Goal: Use online tool/utility: Utilize a website feature to perform a specific function

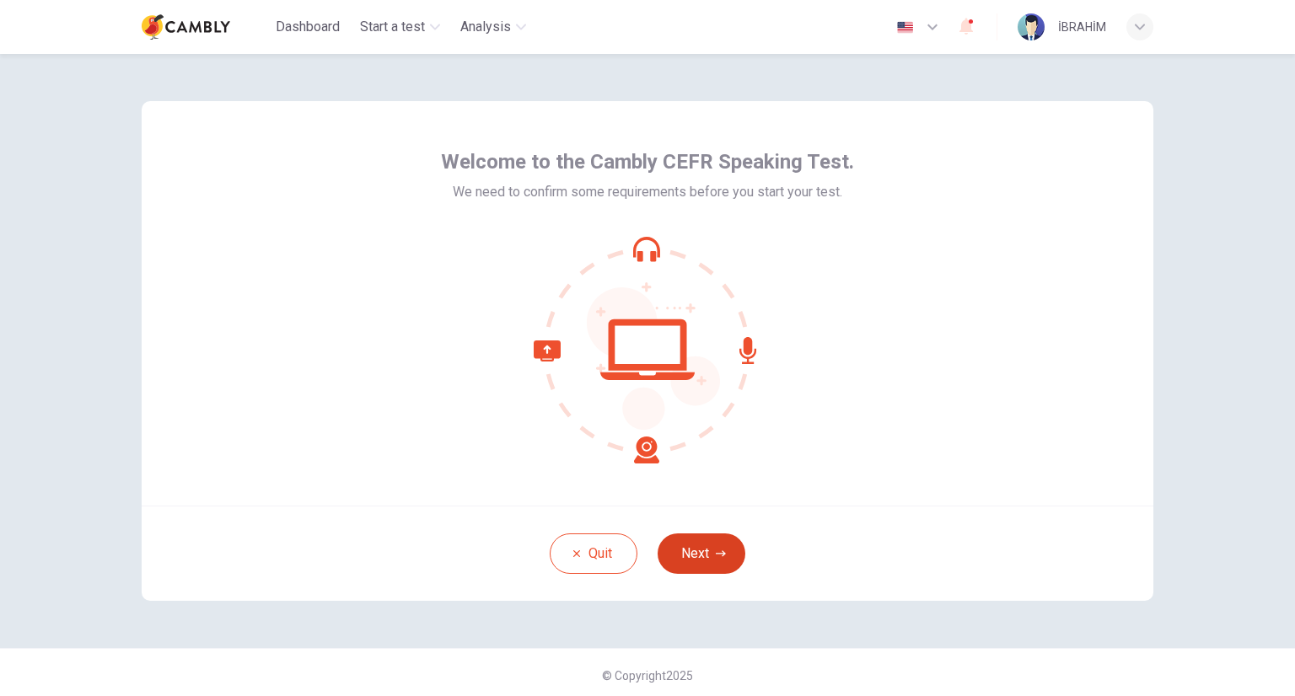
click at [702, 553] on button "Next" at bounding box center [701, 553] width 88 height 40
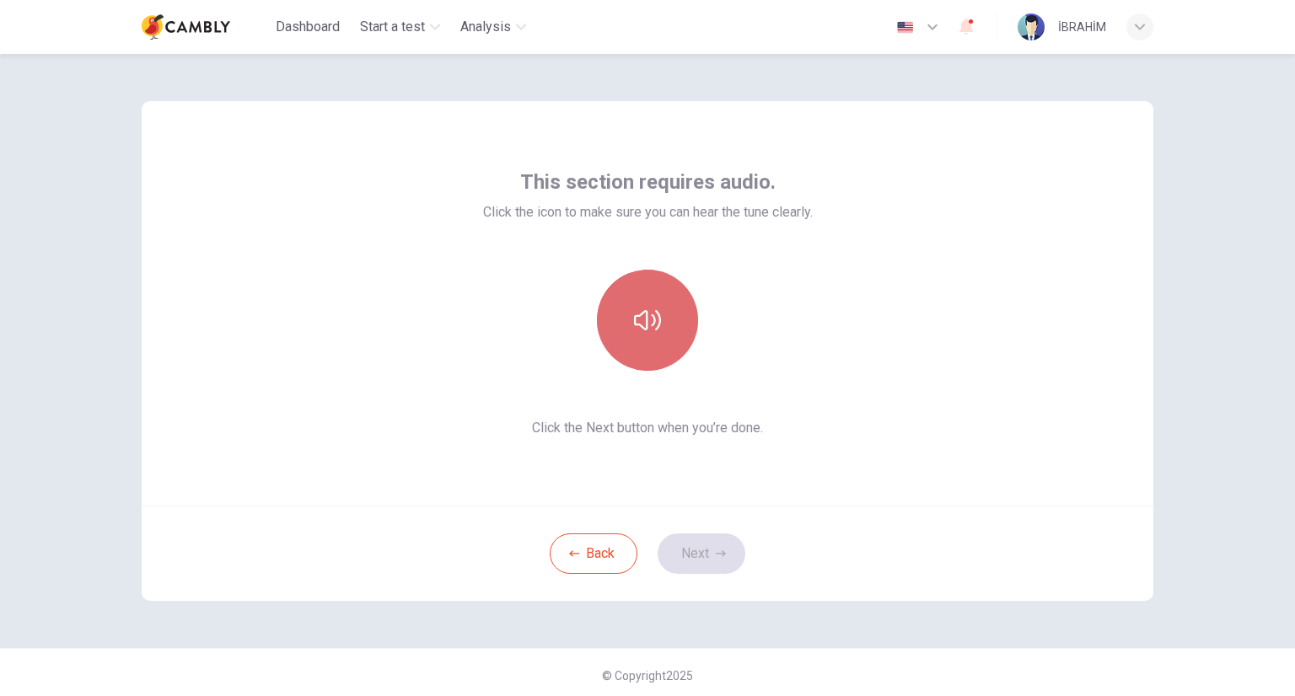
click at [657, 340] on button "button" at bounding box center [647, 320] width 101 height 101
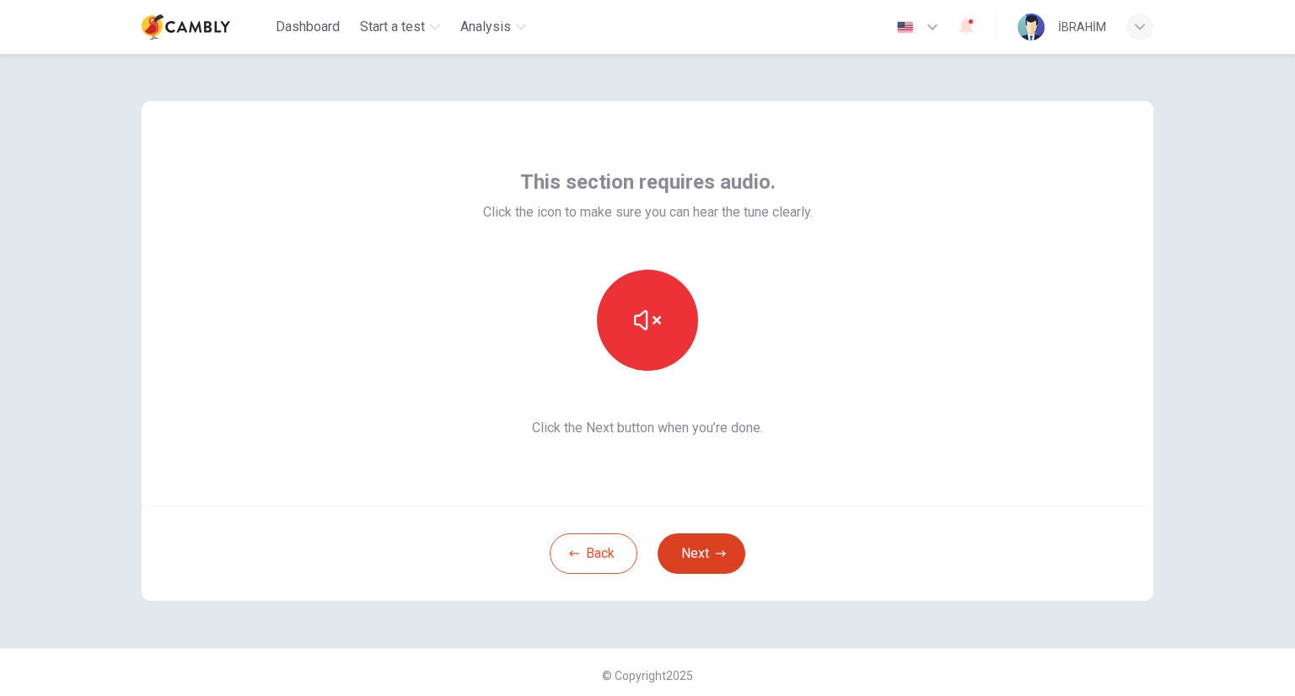
click at [718, 553] on icon "button" at bounding box center [721, 553] width 10 height 6
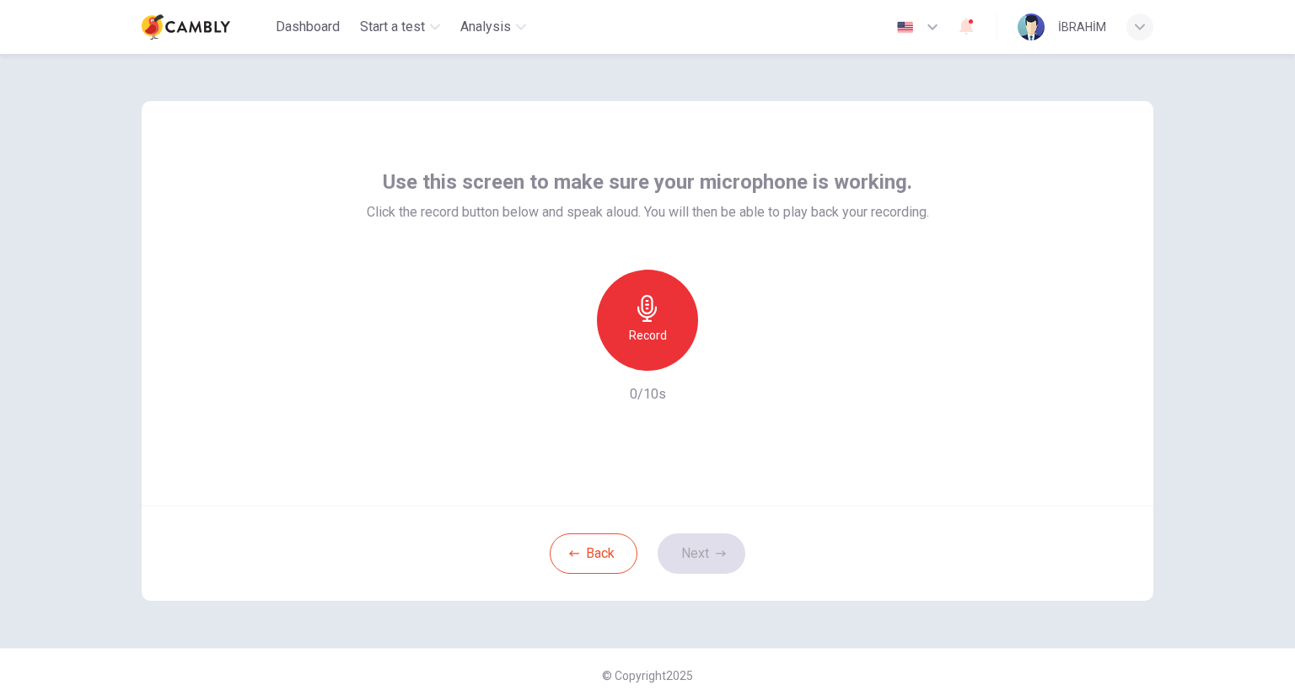
click at [662, 324] on div "Record" at bounding box center [647, 320] width 101 height 101
click at [662, 324] on div "Stop" at bounding box center [647, 320] width 101 height 101
click at [718, 366] on div "button" at bounding box center [724, 357] width 27 height 27
click at [716, 554] on icon "button" at bounding box center [721, 553] width 10 height 6
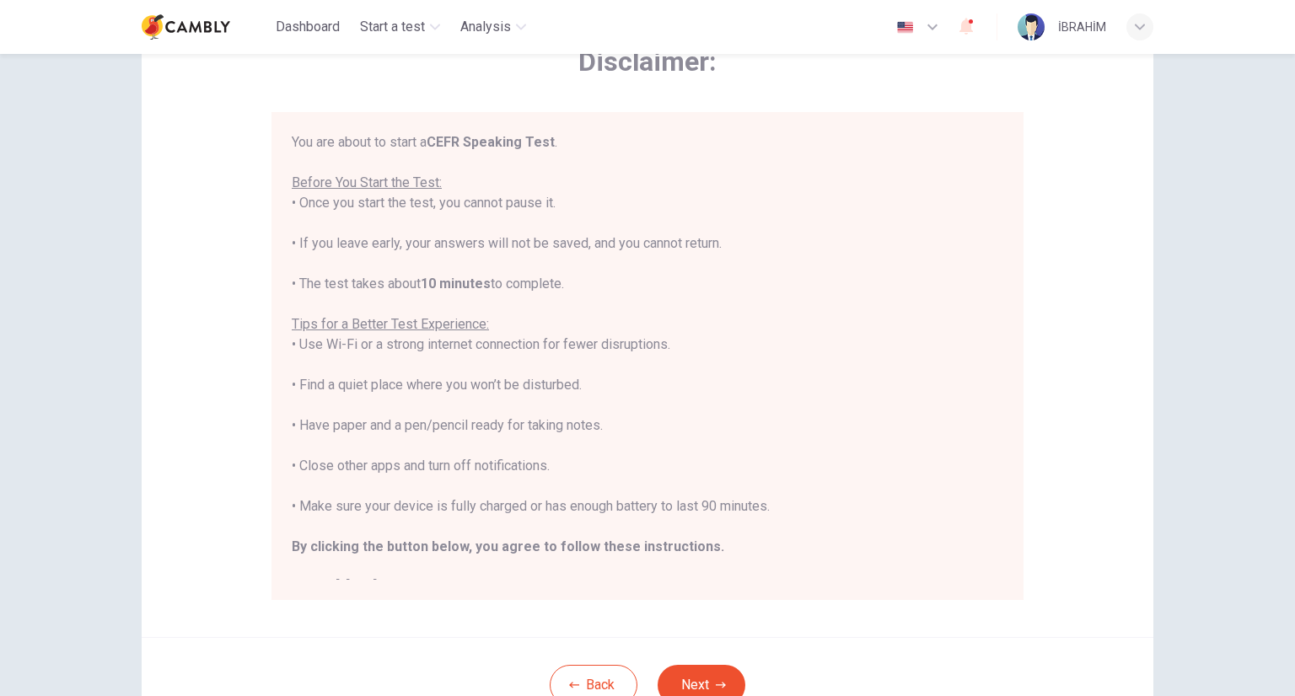
scroll to position [143, 0]
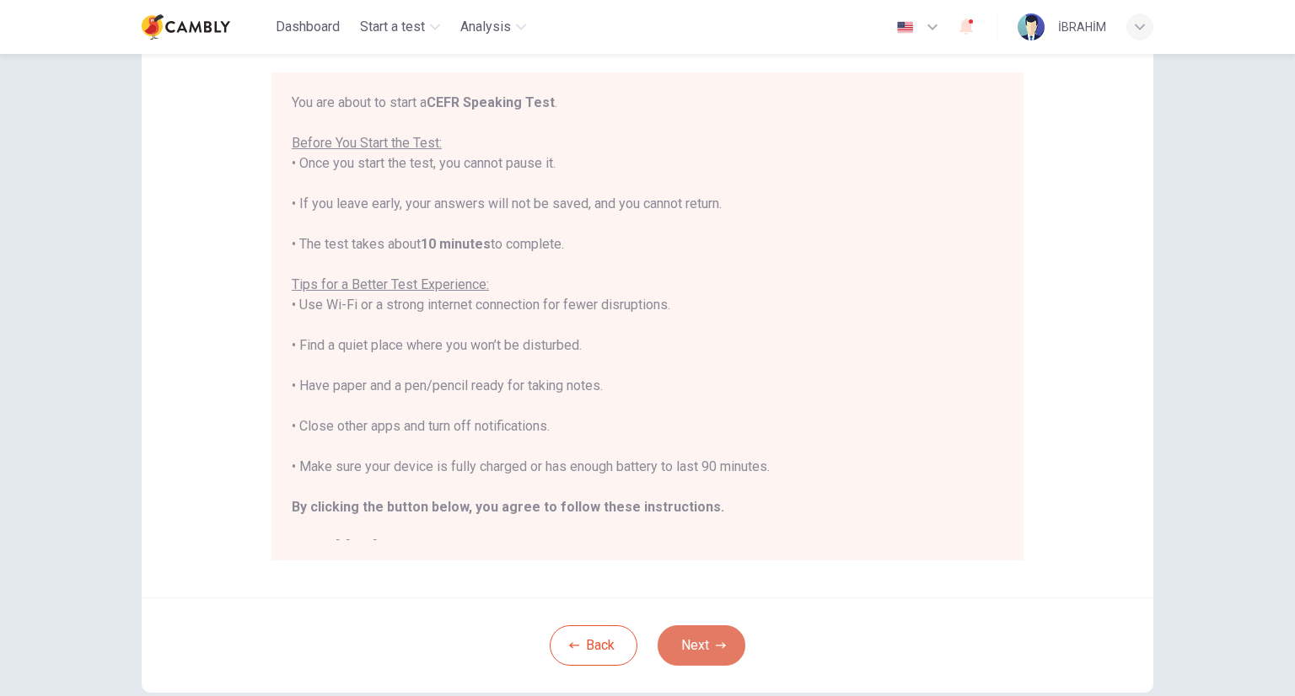
click at [694, 641] on button "Next" at bounding box center [701, 645] width 88 height 40
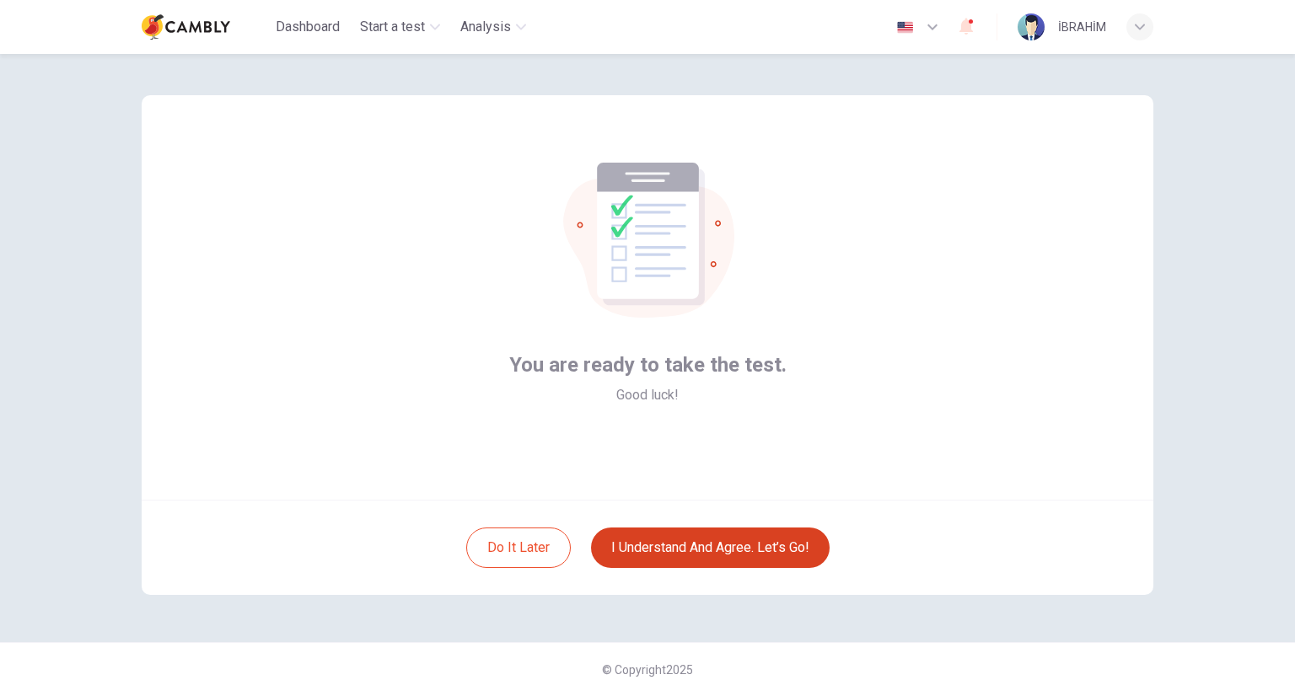
click at [708, 545] on button "I understand and agree. Let’s go!" at bounding box center [710, 548] width 239 height 40
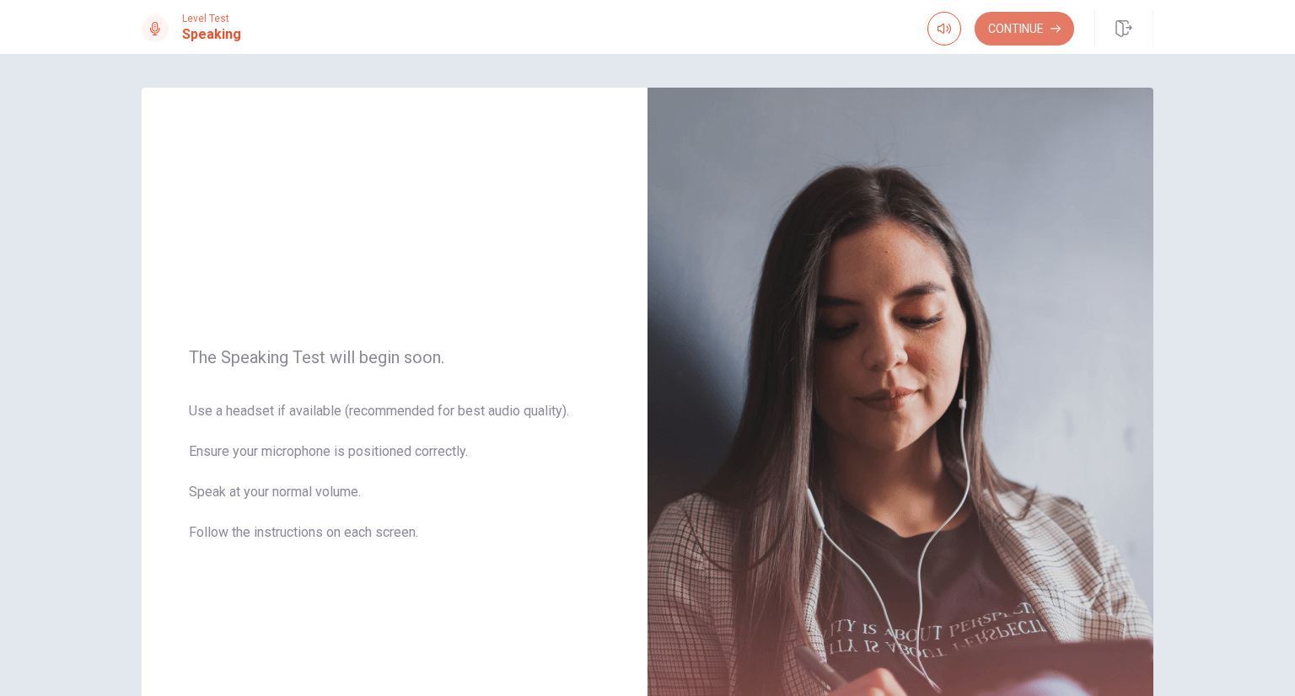
click at [1049, 40] on button "Continue" at bounding box center [1023, 29] width 99 height 34
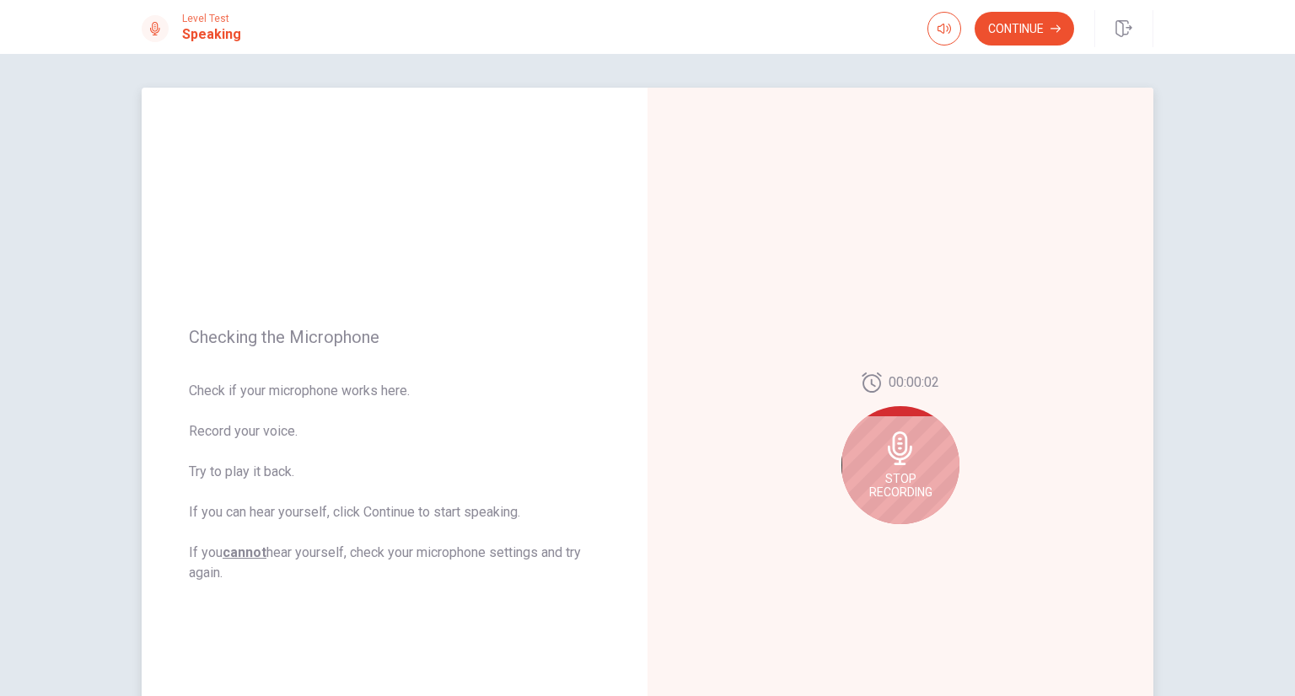
click at [897, 461] on icon at bounding box center [900, 449] width 34 height 34
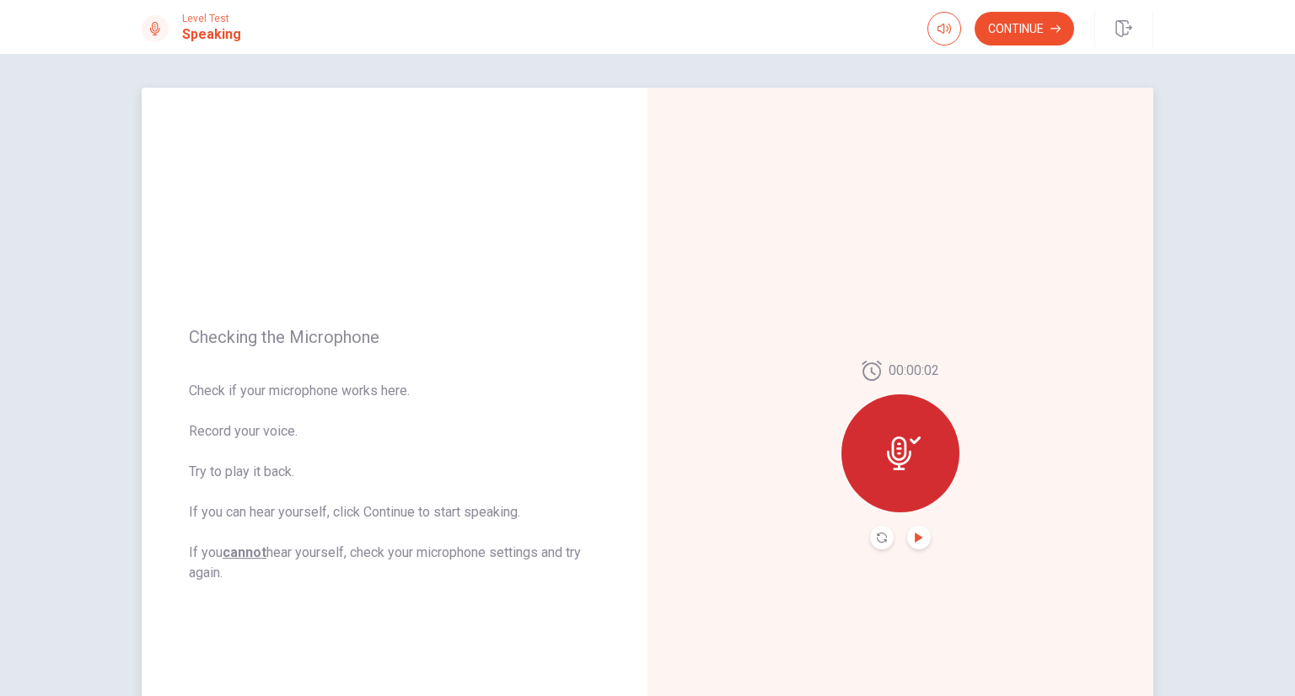
click at [916, 539] on icon "Play Audio" at bounding box center [919, 538] width 10 height 10
click at [911, 544] on button "Pause Audio" at bounding box center [919, 538] width 24 height 24
click at [1035, 40] on button "Continue" at bounding box center [1023, 29] width 99 height 34
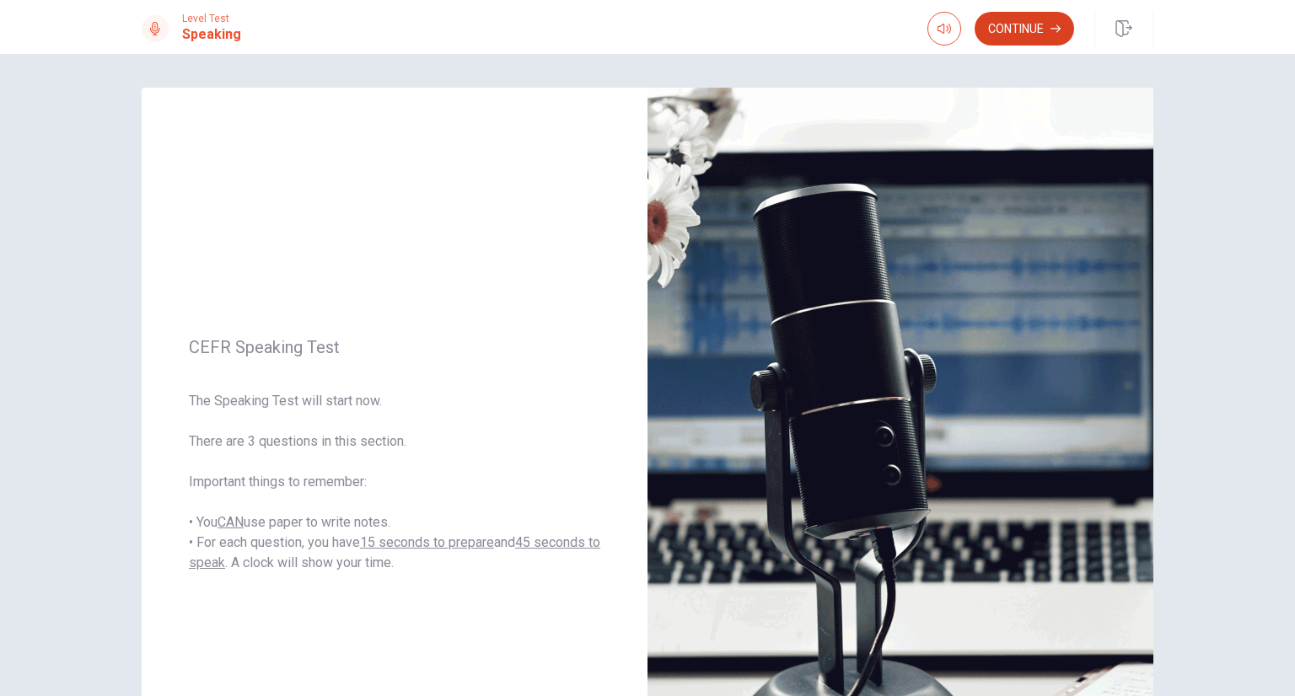
click at [1037, 24] on button "Continue" at bounding box center [1023, 29] width 99 height 34
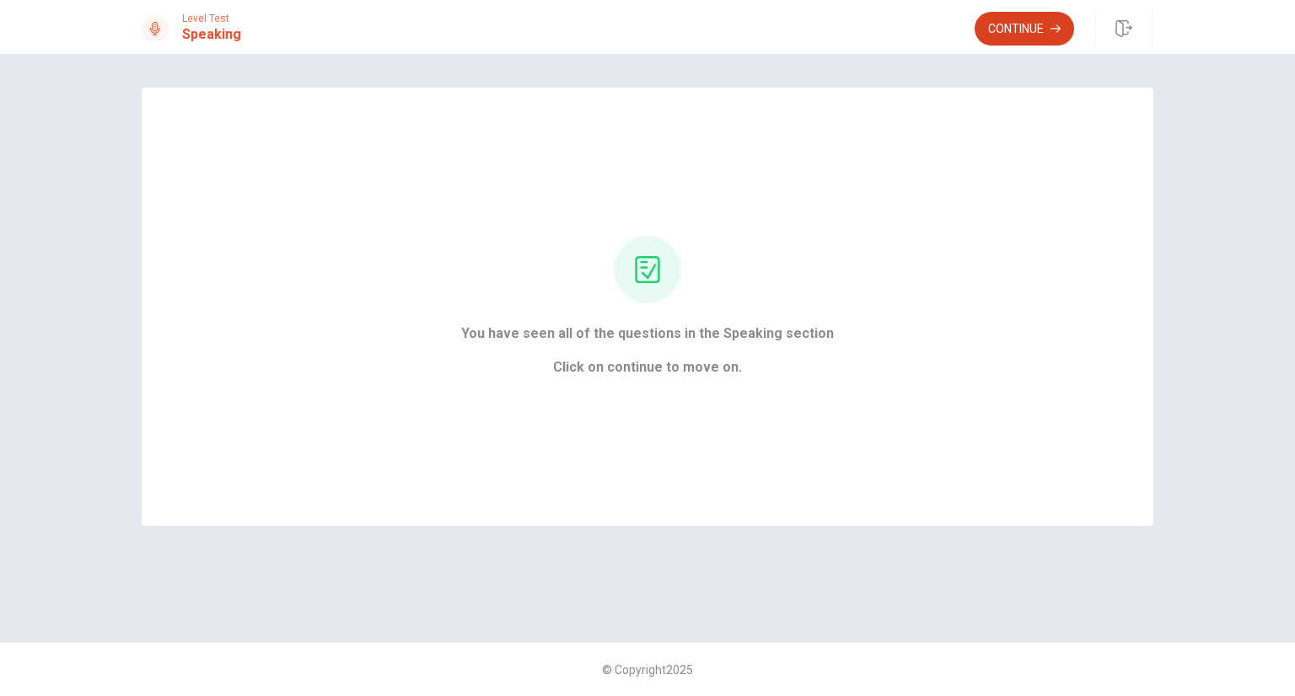
click at [1040, 33] on button "Continue" at bounding box center [1023, 29] width 99 height 34
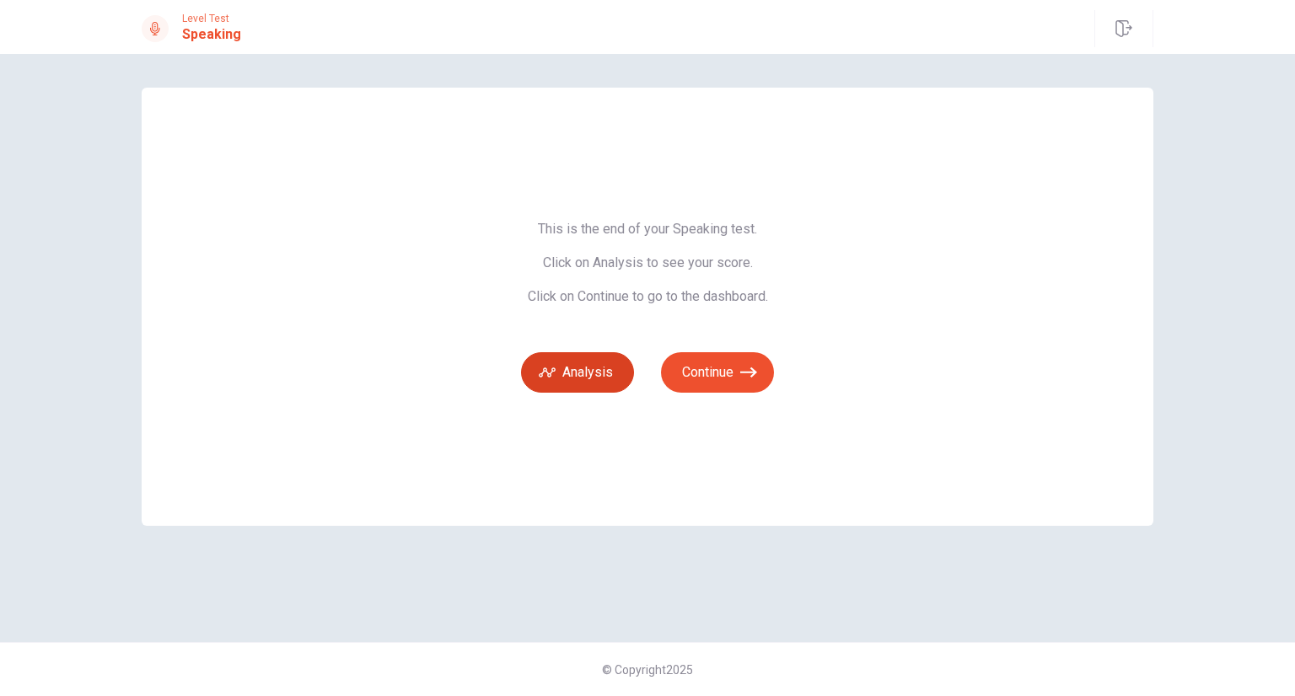
click at [582, 377] on button "Analysis" at bounding box center [577, 372] width 113 height 40
